Goal: Browse casually: Explore the website without a specific task or goal

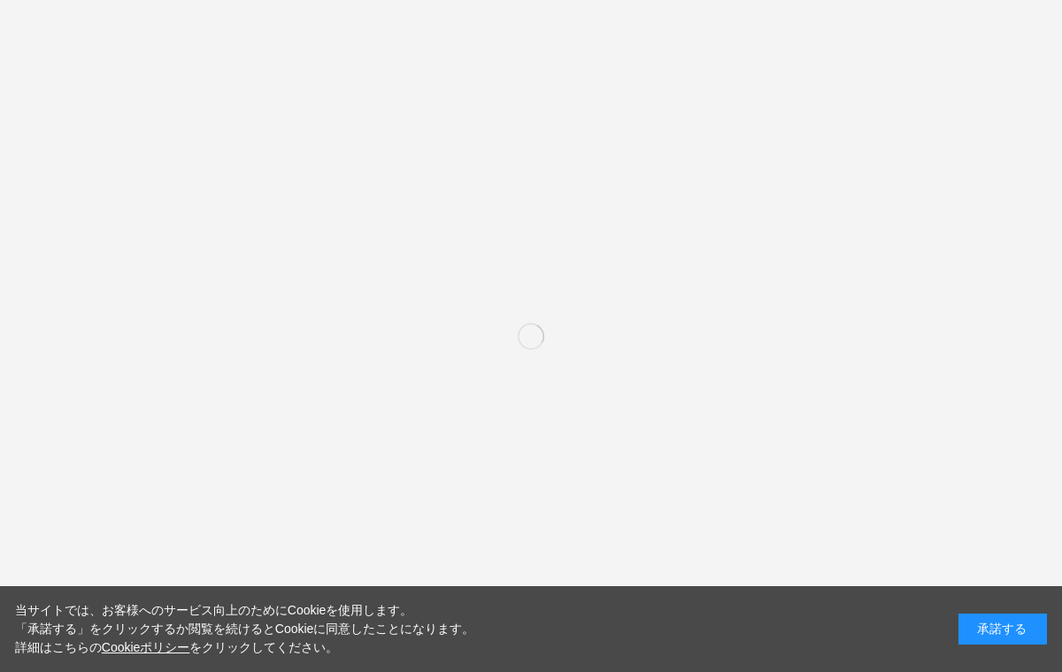
click at [987, 644] on div "承諾する" at bounding box center [1003, 628] width 89 height 31
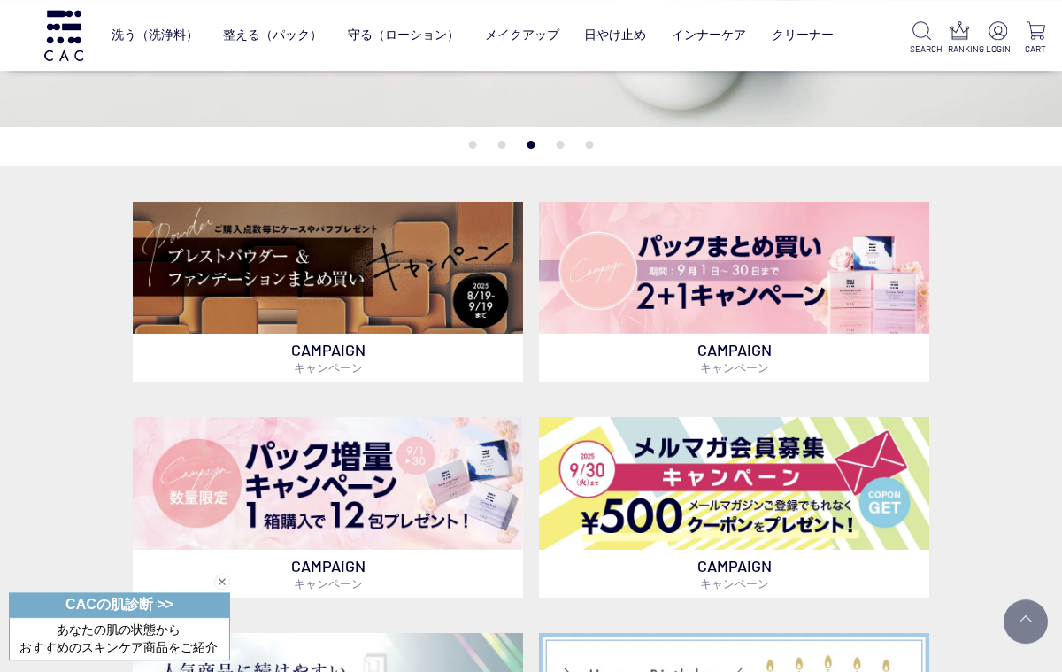
scroll to position [297, 0]
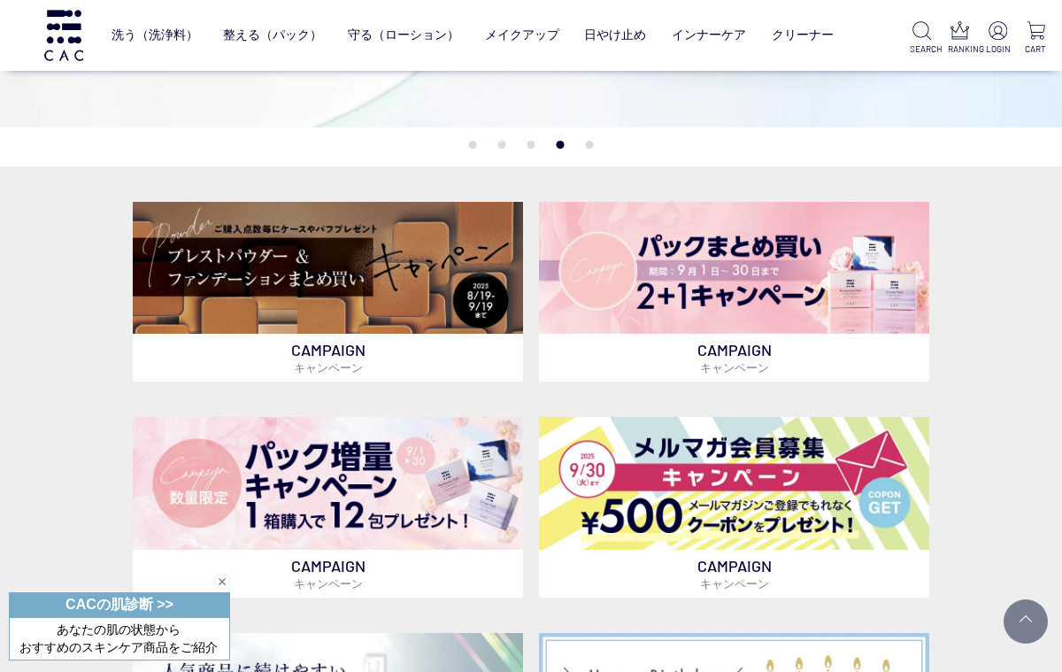
click at [193, 276] on img at bounding box center [328, 268] width 390 height 133
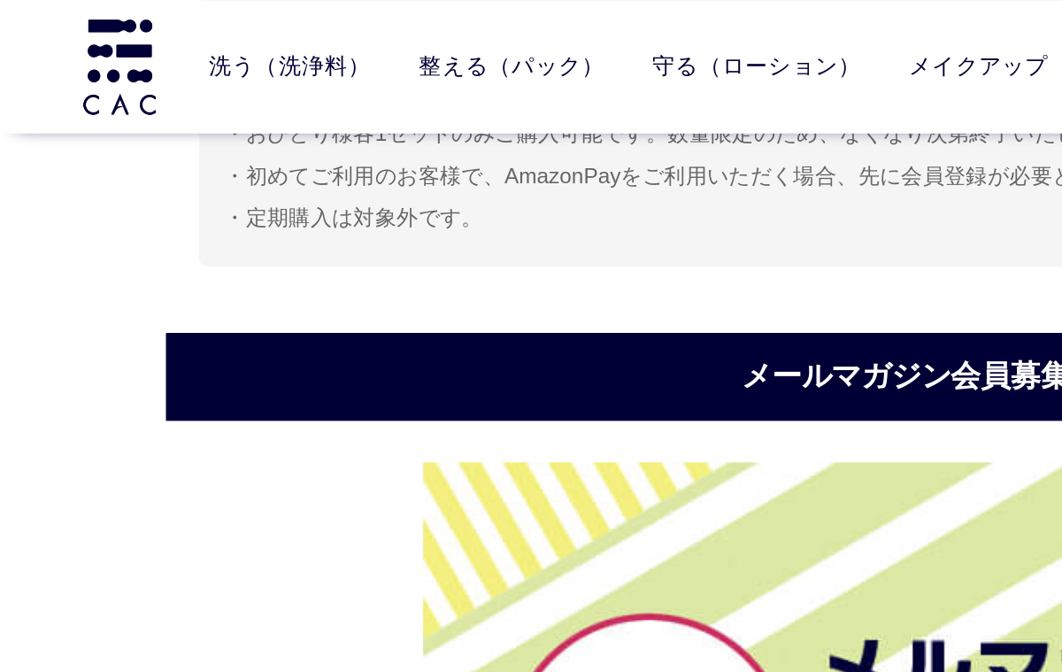
scroll to position [6097, 0]
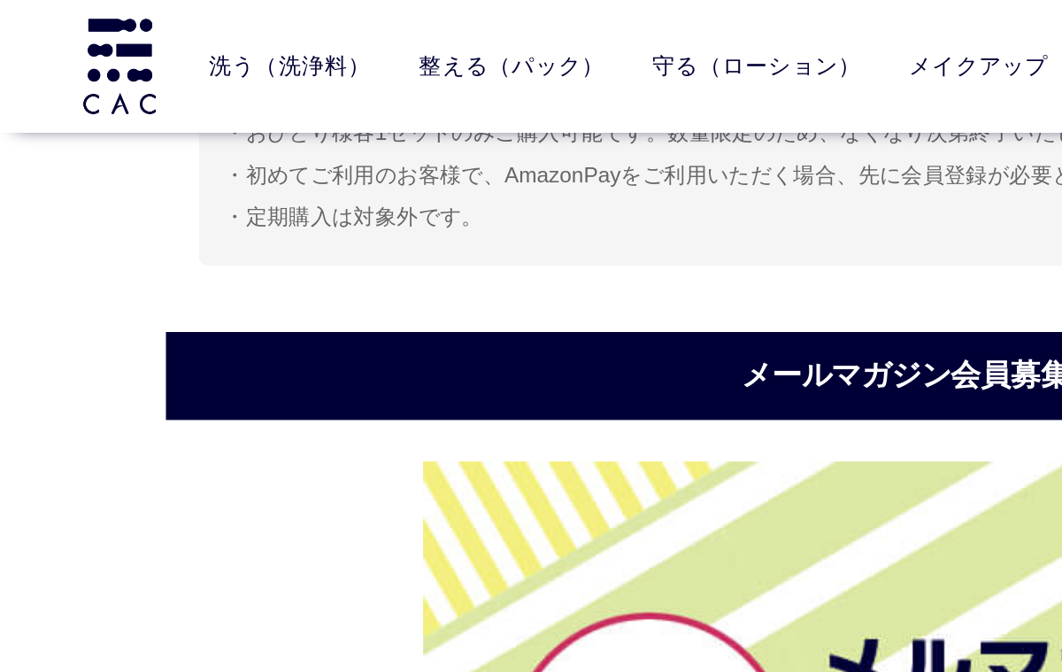
click at [424, 73] on link "パウダー洗浄料" at bounding box center [444, 72] width 87 height 14
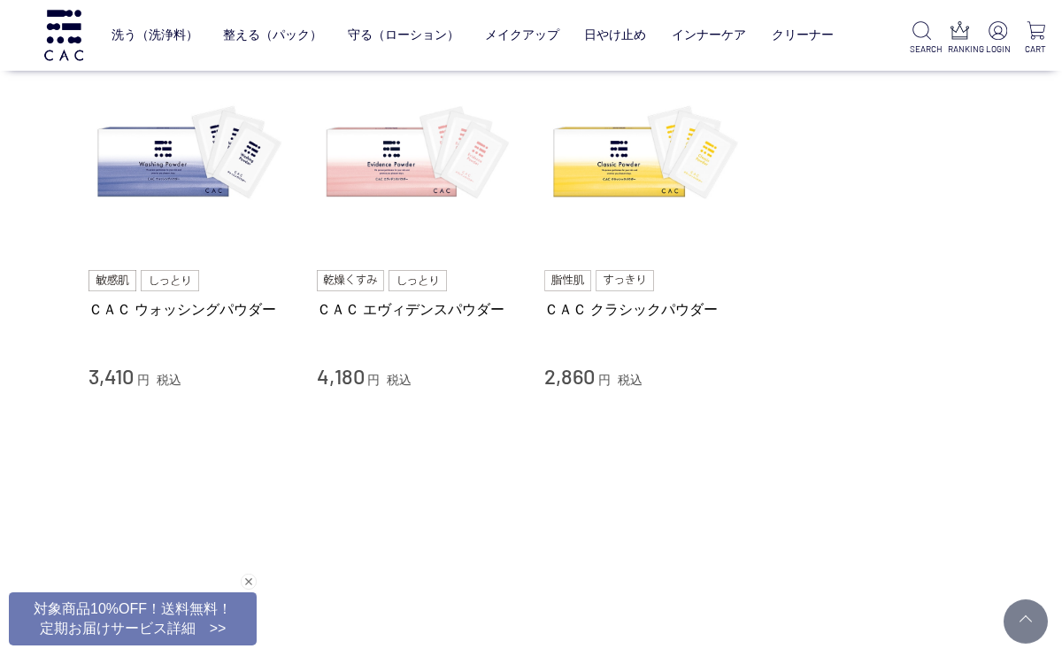
scroll to position [192, 0]
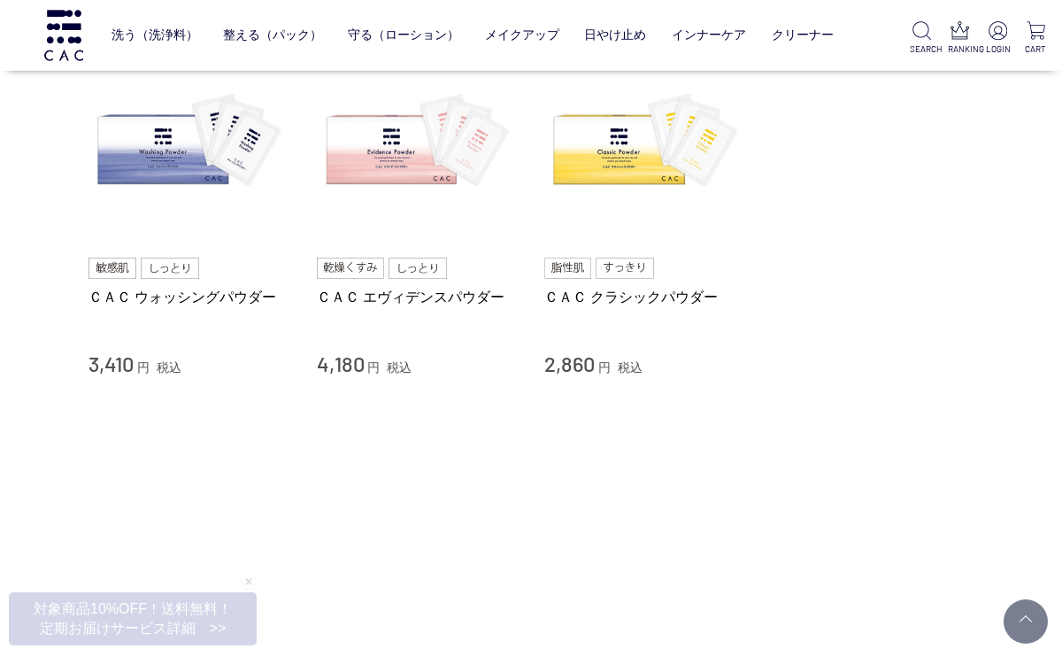
click at [395, 156] on img at bounding box center [418, 143] width 202 height 202
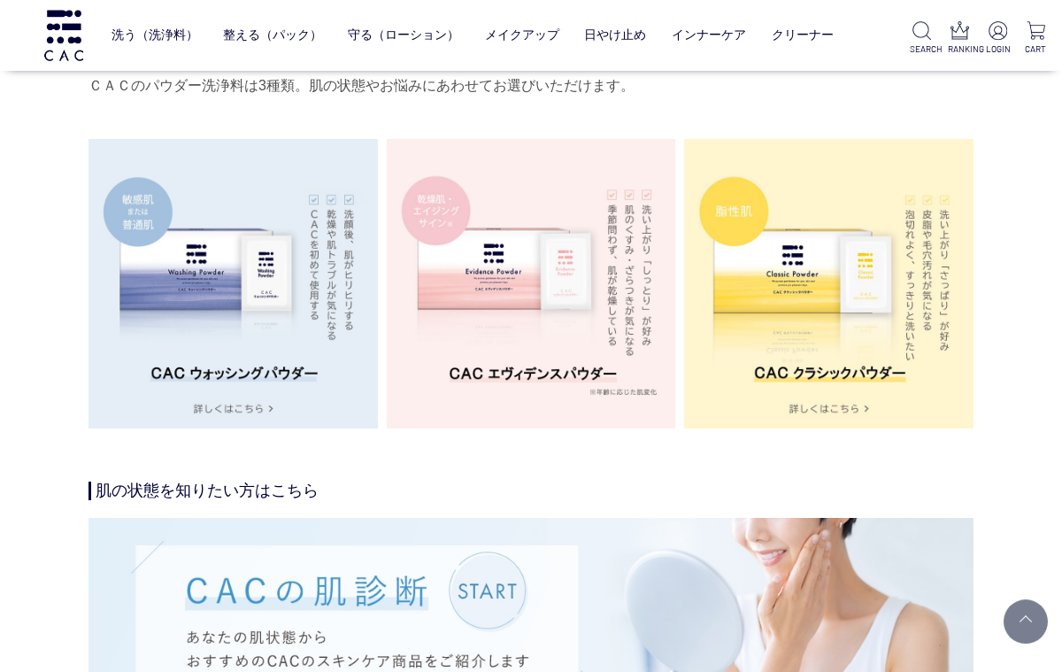
scroll to position [2955, 0]
click at [785, 299] on img at bounding box center [828, 283] width 289 height 289
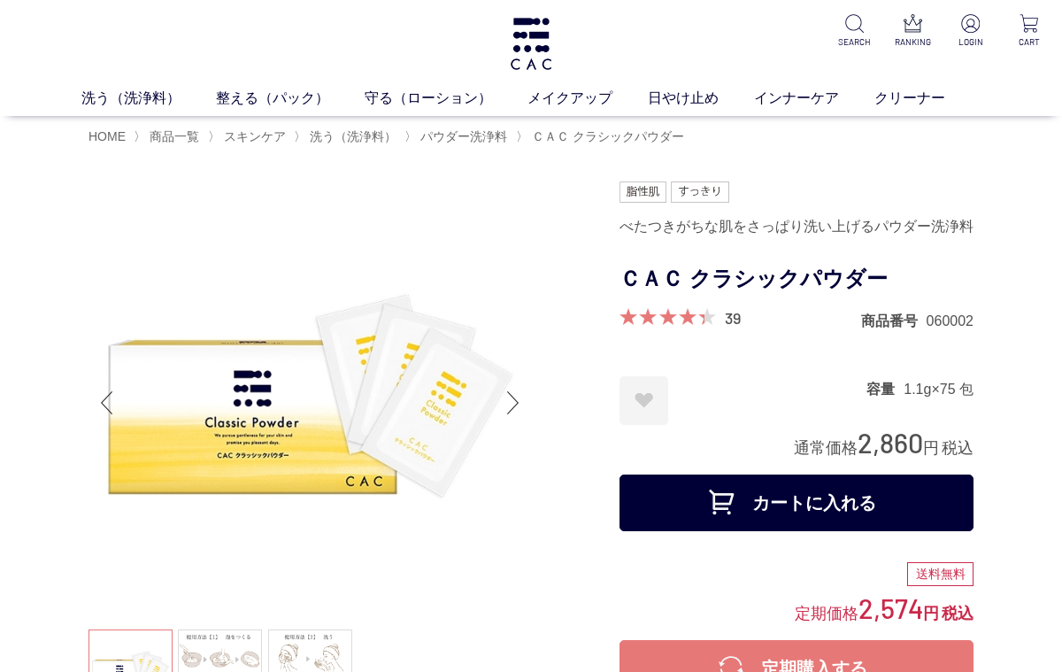
click at [548, 36] on img at bounding box center [531, 44] width 46 height 52
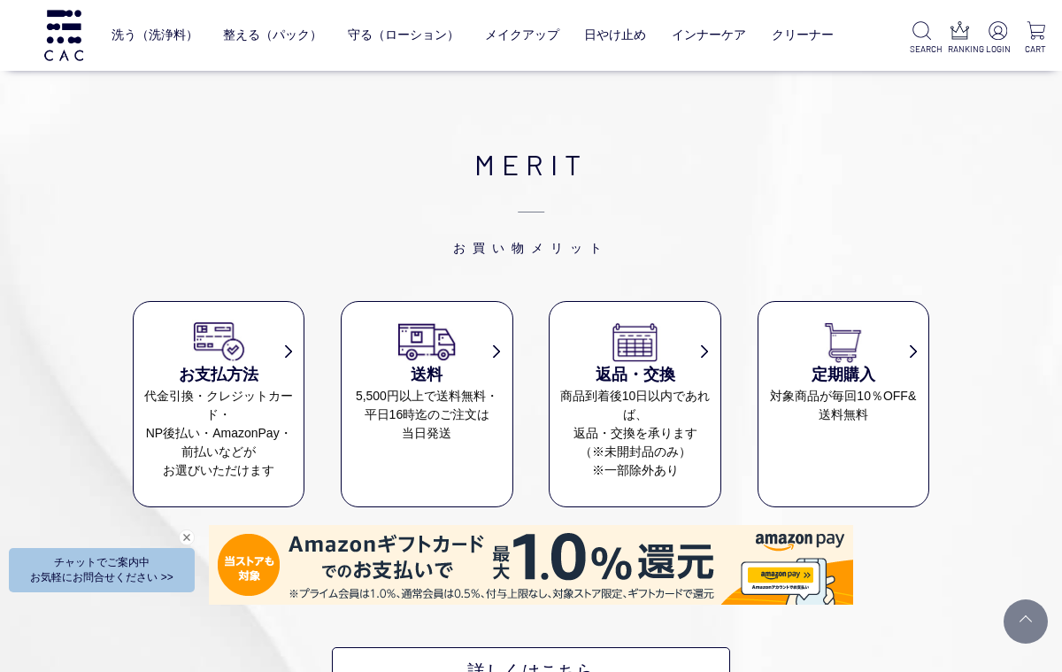
scroll to position [7250, 0]
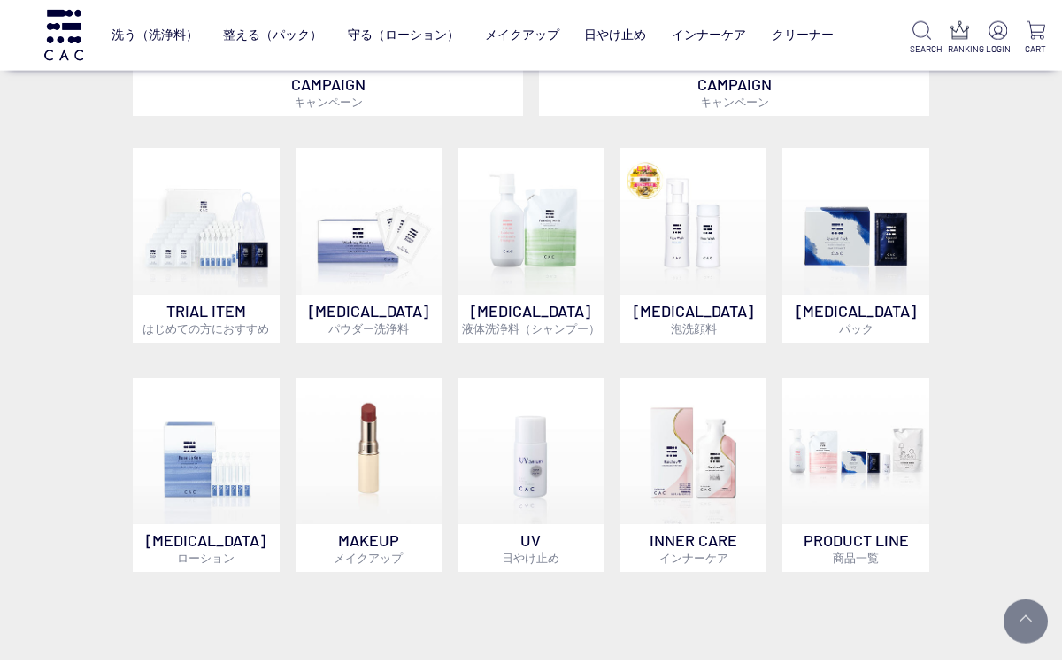
scroll to position [993, 0]
click at [186, 259] on img at bounding box center [206, 221] width 147 height 147
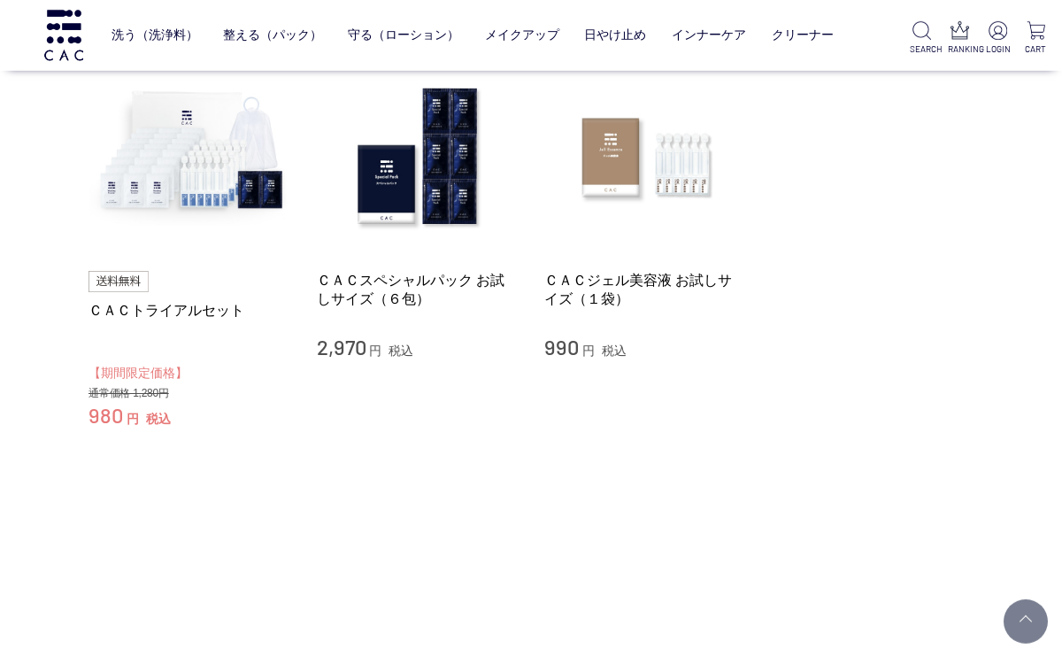
scroll to position [212, 0]
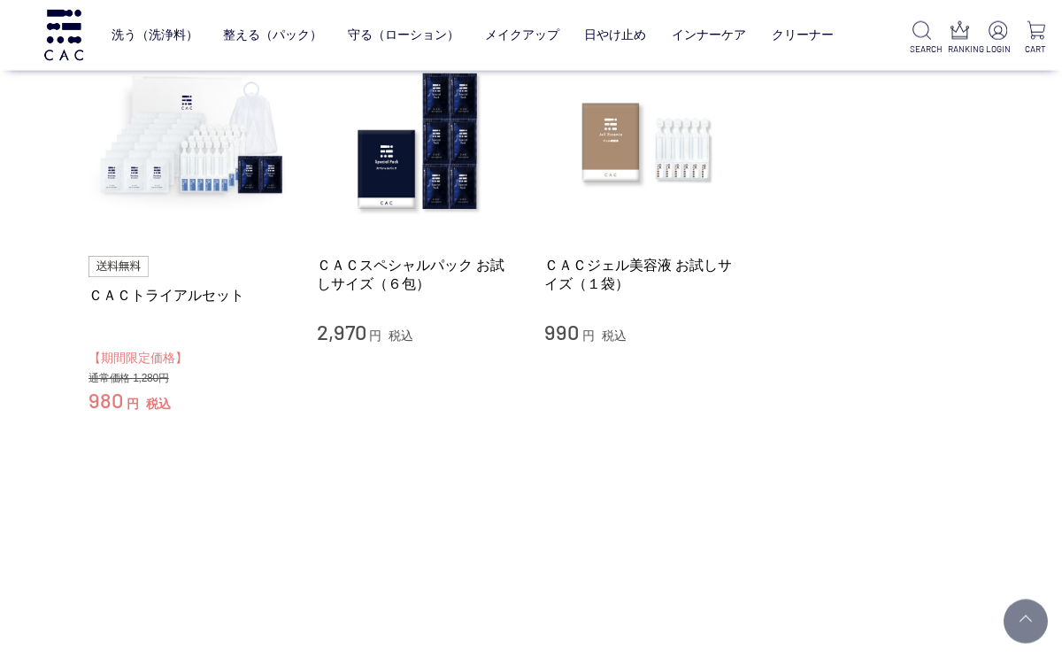
click at [143, 154] on img at bounding box center [190, 142] width 202 height 202
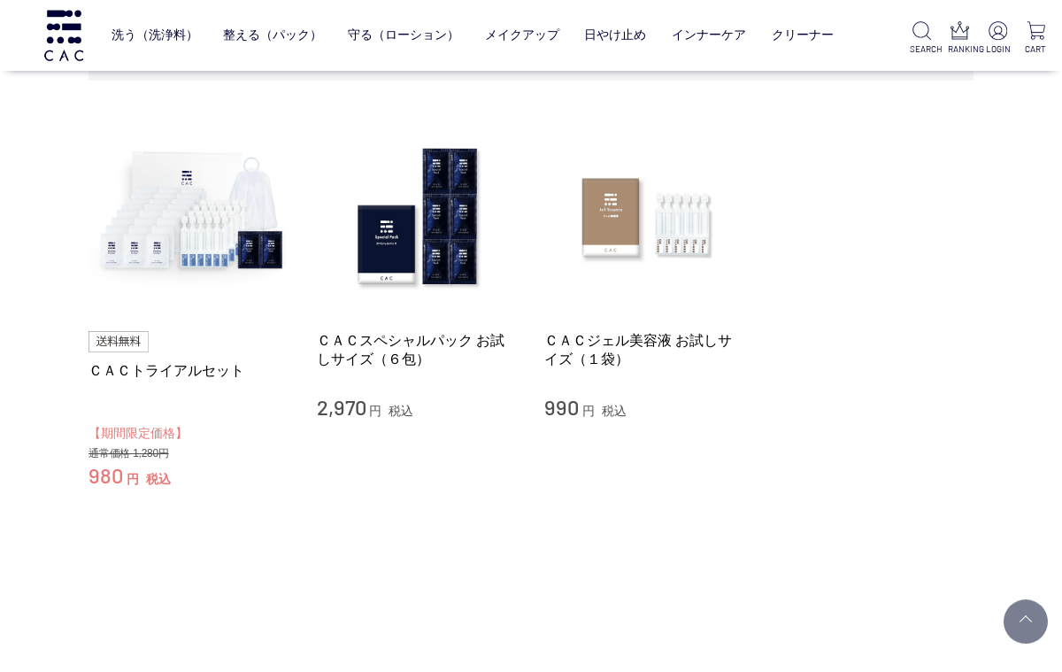
scroll to position [0, 0]
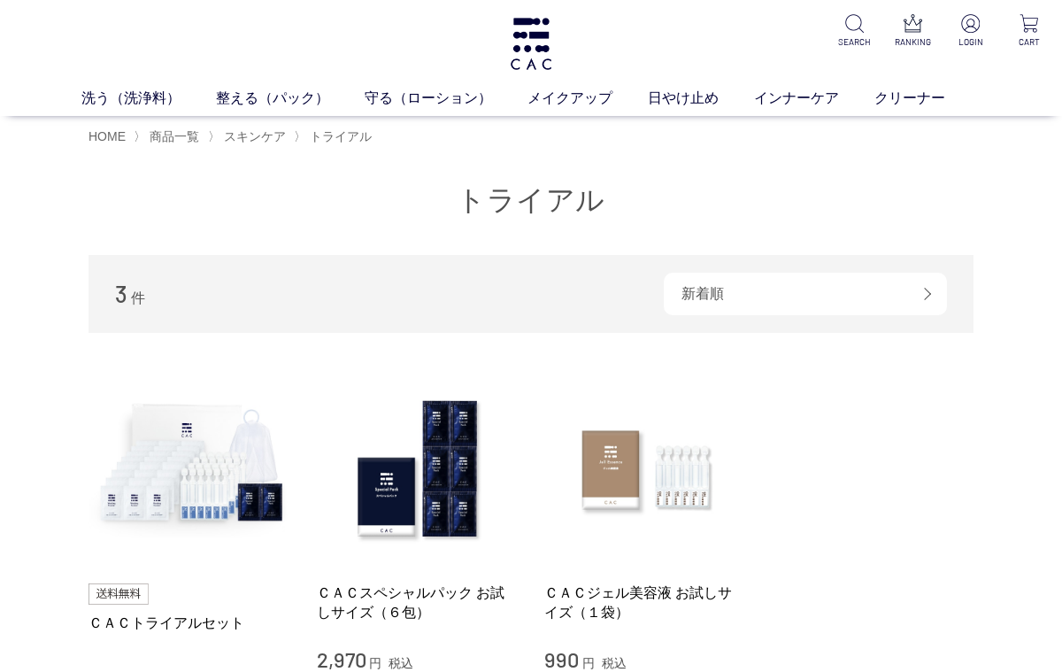
click at [582, 129] on link "美容液" at bounding box center [590, 131] width 37 height 14
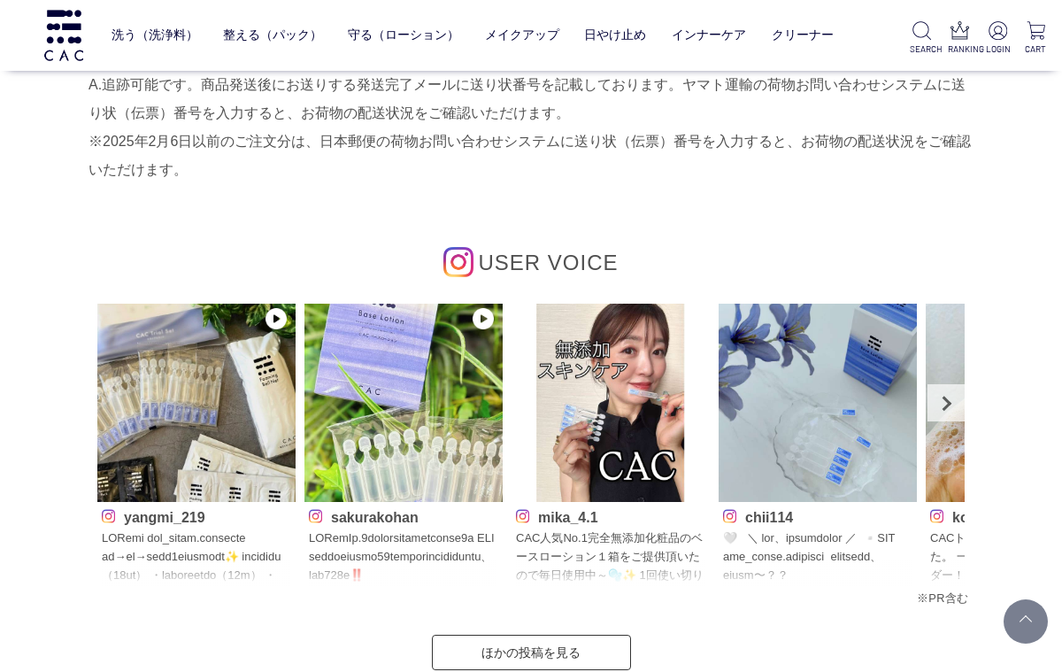
scroll to position [5213, 0]
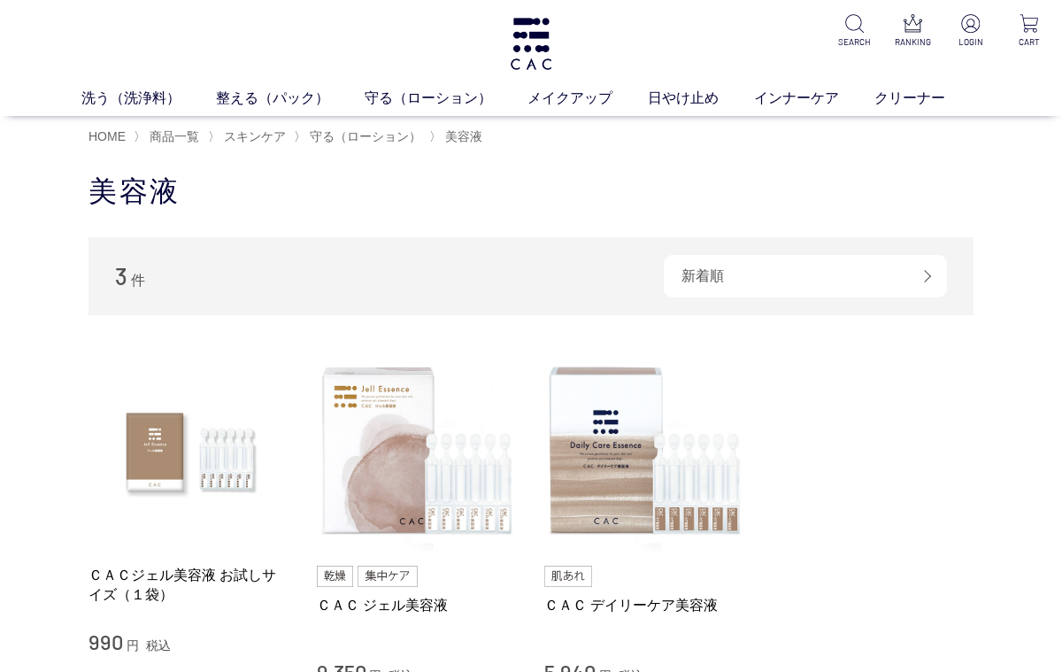
click at [340, 141] on span "守る（ローション）" at bounding box center [366, 136] width 112 height 14
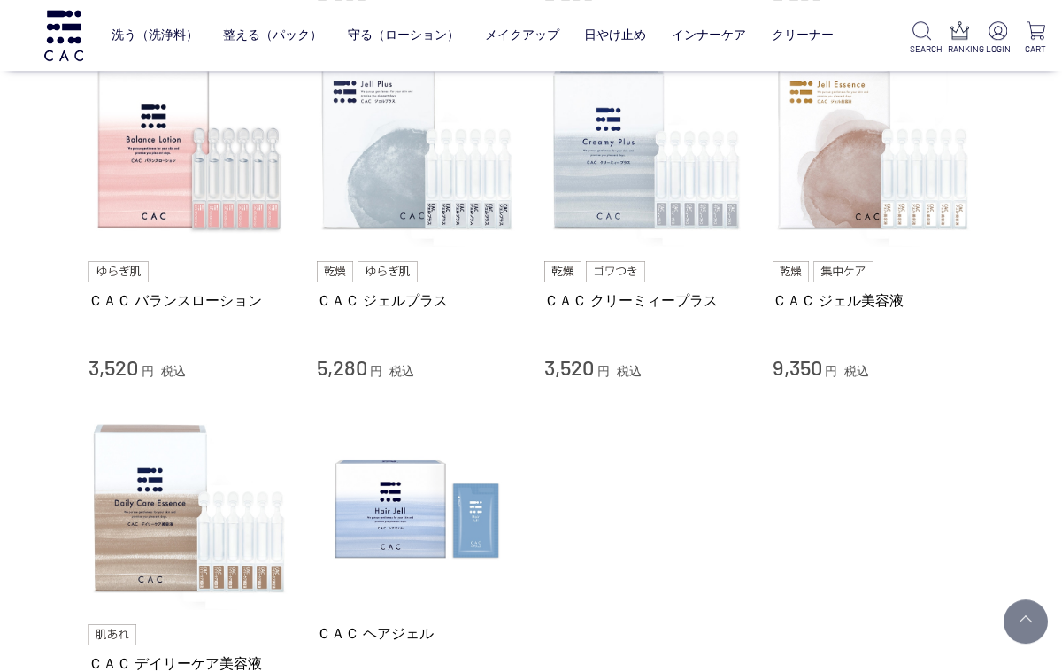
scroll to position [752, 0]
click at [599, 167] on img at bounding box center [645, 147] width 202 height 202
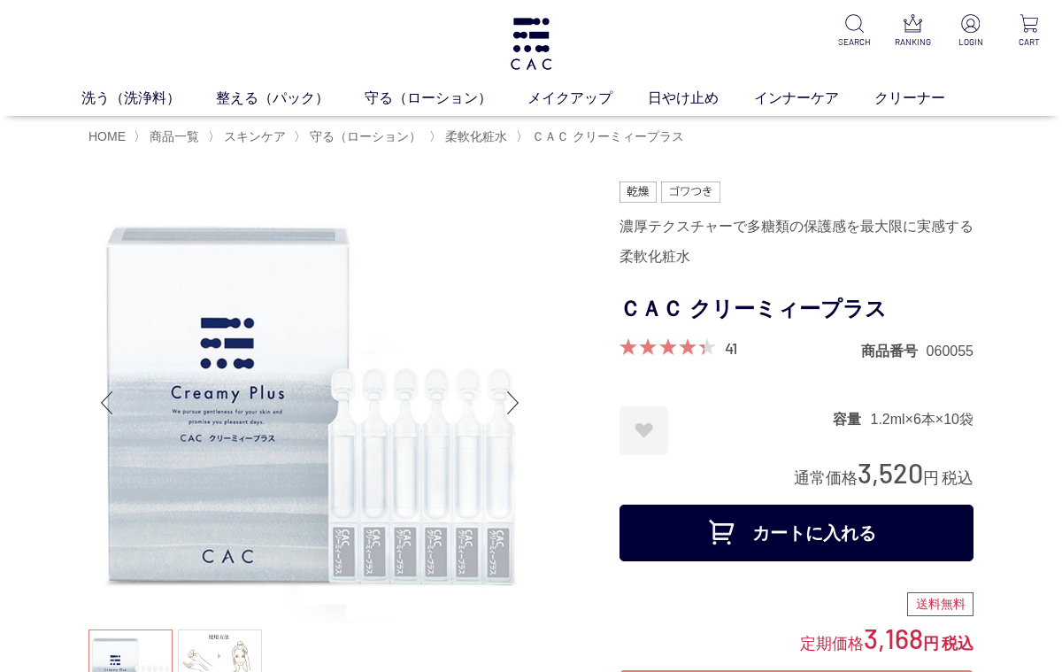
click at [504, 46] on div "洗う（洗浄料） 液体洗浄料 パウダー洗浄料 泡洗顔料 グッズ 整える（パック） フェイスパック ヘアパック 守る（ローション） 保湿化粧水 柔軟化粧水 美容液…" at bounding box center [531, 58] width 1062 height 116
click at [528, 51] on img at bounding box center [531, 44] width 46 height 52
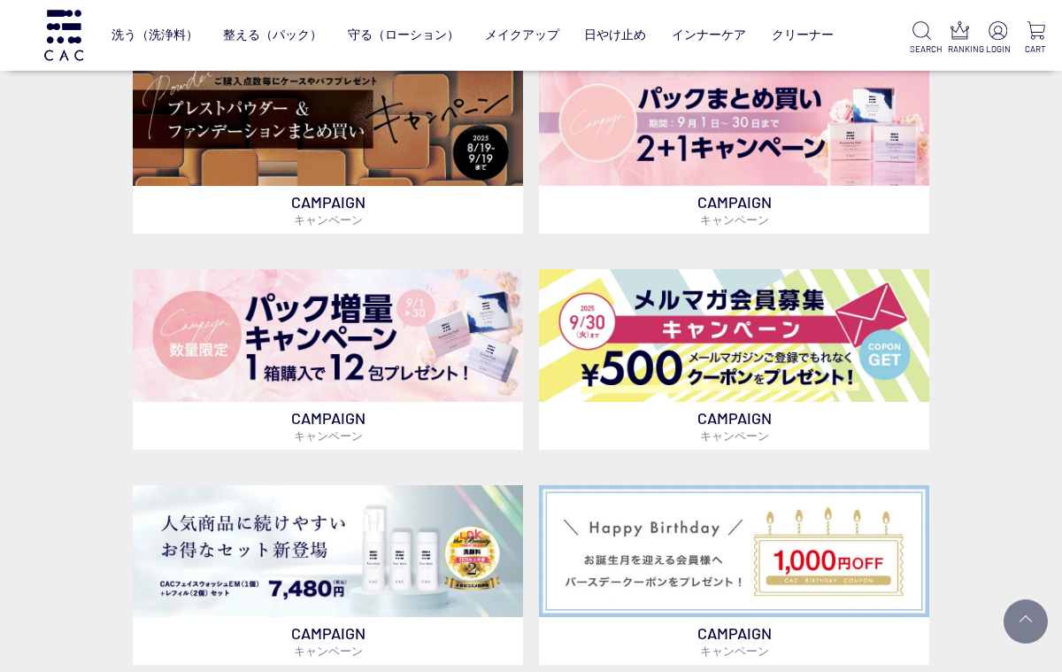
scroll to position [466, 0]
